Goal: Task Accomplishment & Management: Use online tool/utility

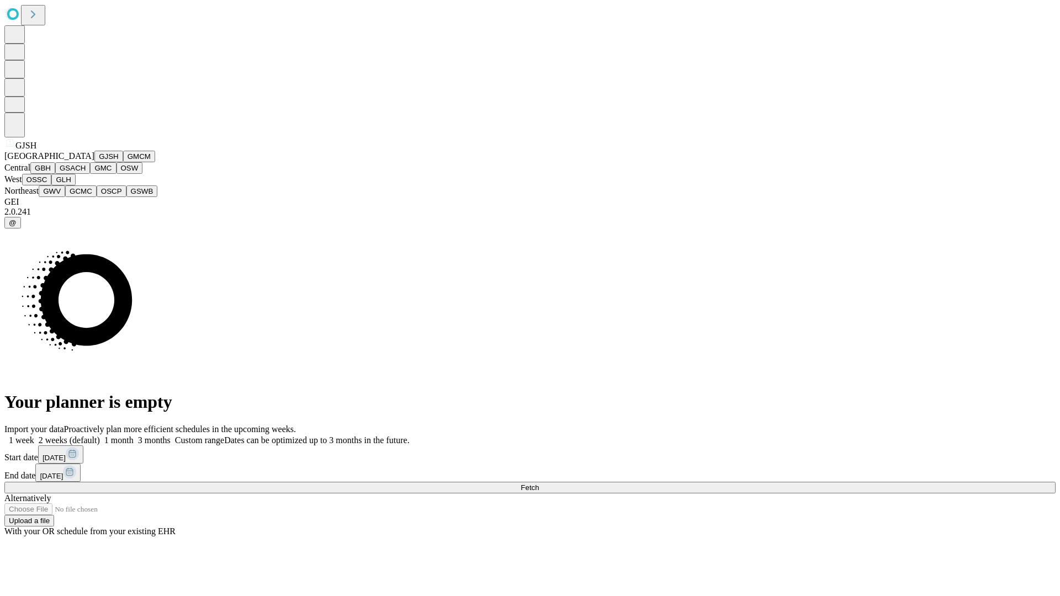
click at [94, 162] on button "GJSH" at bounding box center [108, 157] width 29 height 12
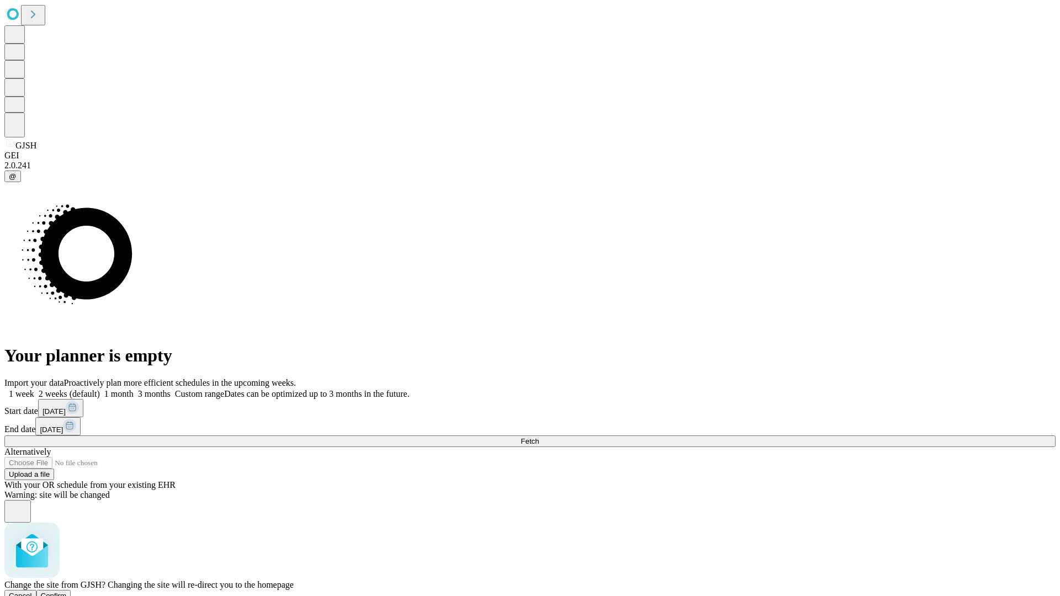
click at [67, 592] on span "Confirm" at bounding box center [54, 596] width 26 height 8
click at [100, 389] on label "2 weeks (default)" at bounding box center [67, 393] width 66 height 9
click at [539, 437] on span "Fetch" at bounding box center [530, 441] width 18 height 8
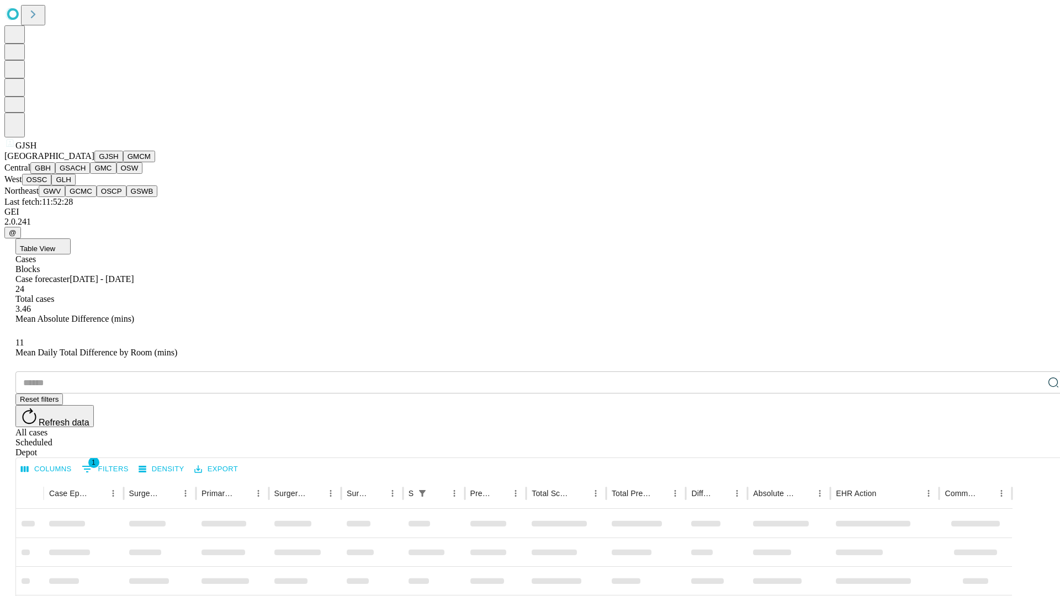
click at [123, 162] on button "GMCM" at bounding box center [139, 157] width 32 height 12
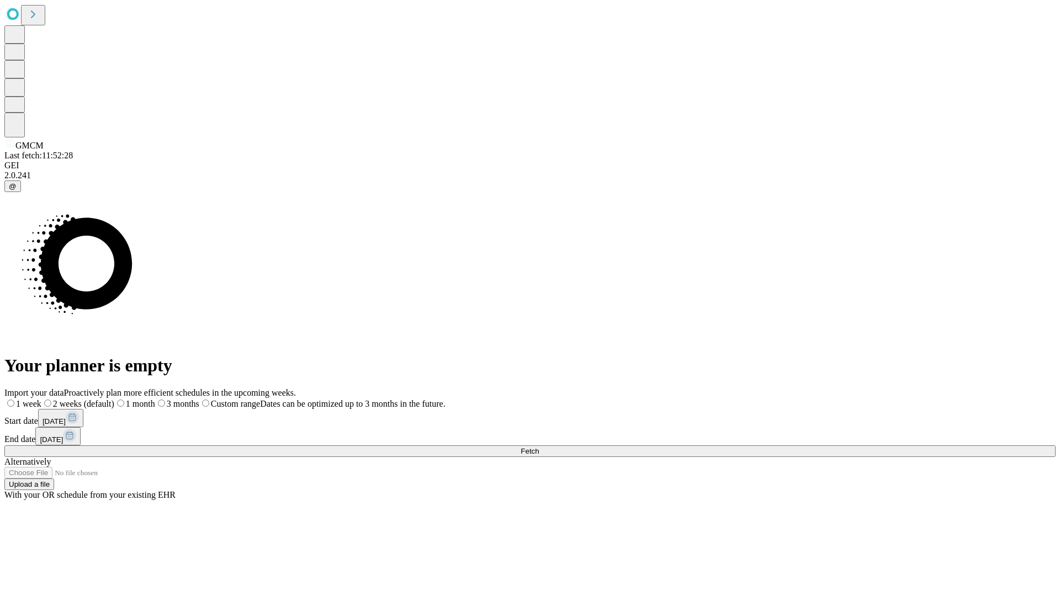
click at [539, 447] on span "Fetch" at bounding box center [530, 451] width 18 height 8
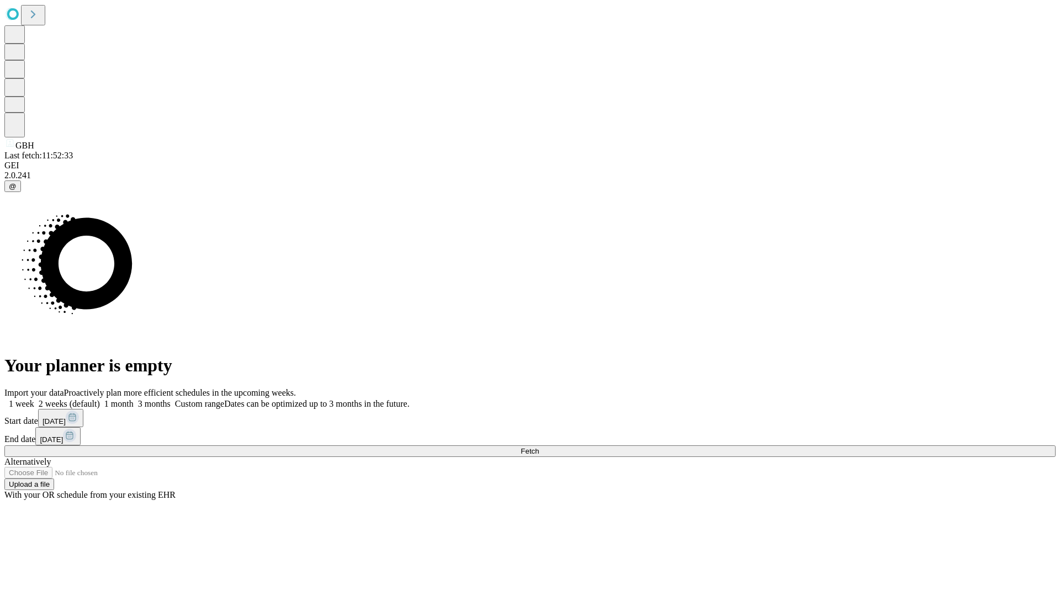
click at [100, 399] on label "2 weeks (default)" at bounding box center [67, 403] width 66 height 9
click at [539, 447] on span "Fetch" at bounding box center [530, 451] width 18 height 8
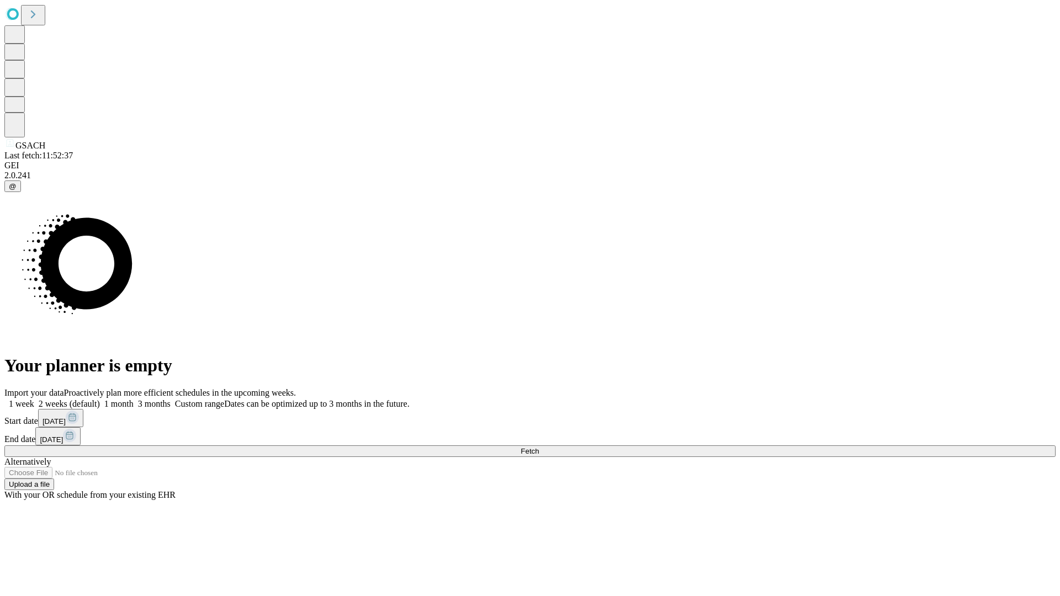
click at [100, 399] on label "2 weeks (default)" at bounding box center [67, 403] width 66 height 9
click at [539, 447] on span "Fetch" at bounding box center [530, 451] width 18 height 8
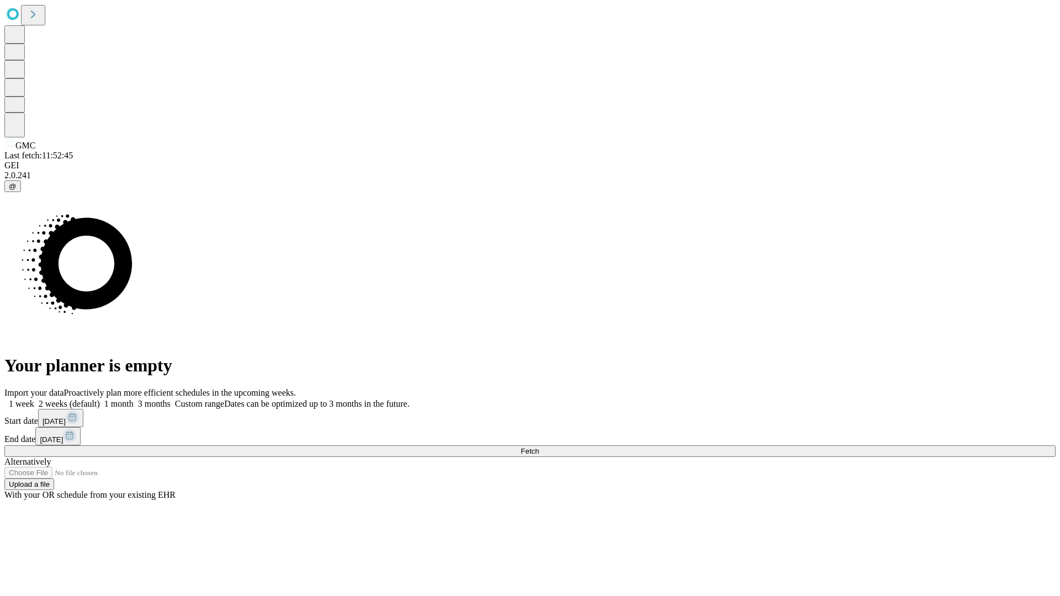
click at [100, 399] on label "2 weeks (default)" at bounding box center [67, 403] width 66 height 9
click at [539, 447] on span "Fetch" at bounding box center [530, 451] width 18 height 8
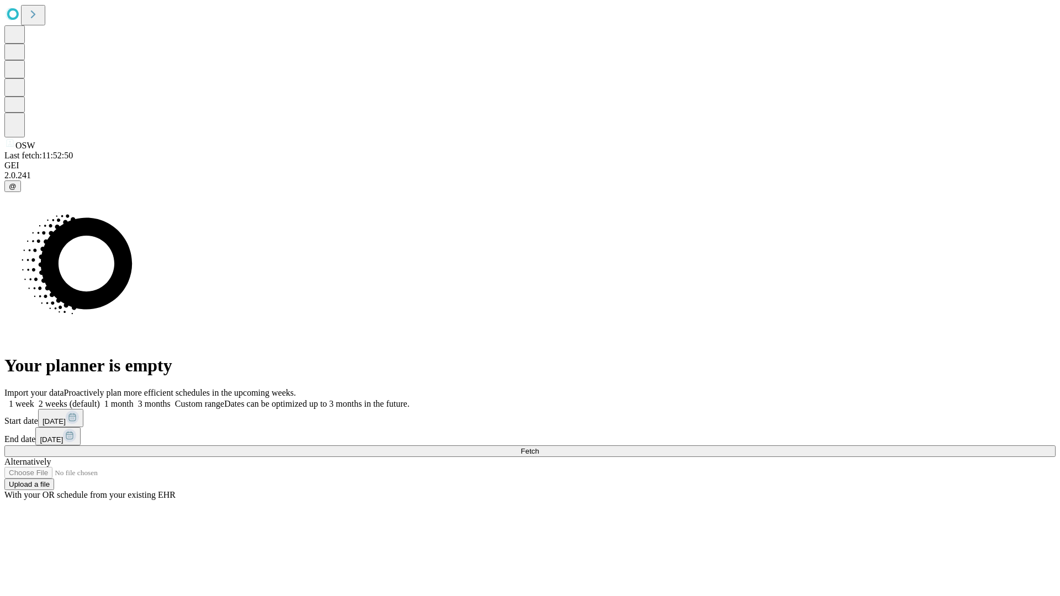
click at [100, 399] on label "2 weeks (default)" at bounding box center [67, 403] width 66 height 9
click at [539, 447] on span "Fetch" at bounding box center [530, 451] width 18 height 8
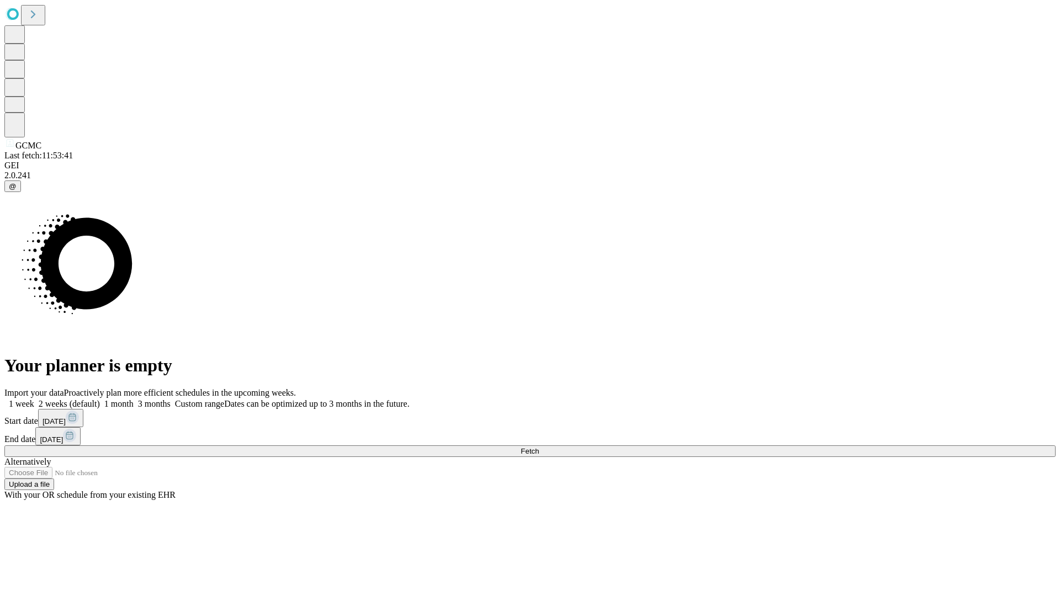
click at [100, 399] on label "2 weeks (default)" at bounding box center [67, 403] width 66 height 9
click at [539, 447] on span "Fetch" at bounding box center [530, 451] width 18 height 8
